Goal: Transaction & Acquisition: Register for event/course

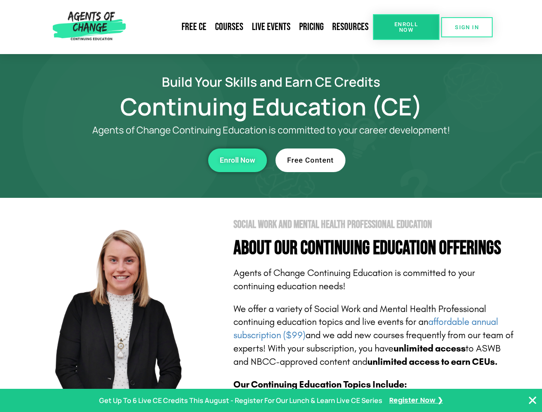
click at [271, 206] on section "Social Work and Mental Health Professional Education About Our Continuing Educa…" at bounding box center [271, 378] width 542 height 361
click at [406, 27] on span "Enroll Now" at bounding box center [406, 26] width 39 height 11
click at [467, 27] on span "SIGN IN" at bounding box center [467, 27] width 24 height 6
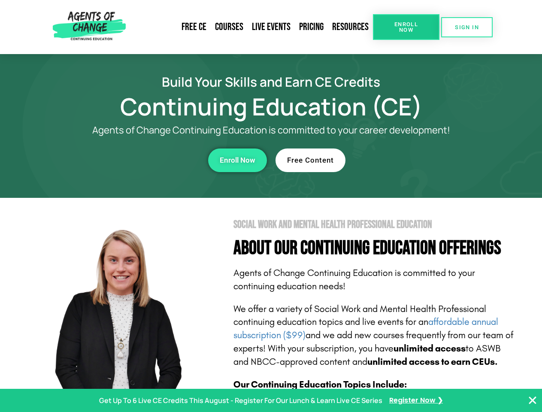
click at [149, 160] on div "Enroll Now" at bounding box center [149, 161] width 236 height 24
click at [237, 160] on span "Enroll Now" at bounding box center [238, 160] width 36 height 7
click at [394, 160] on div "Free Content" at bounding box center [394, 161] width 236 height 24
